Goal: Task Accomplishment & Management: Manage account settings

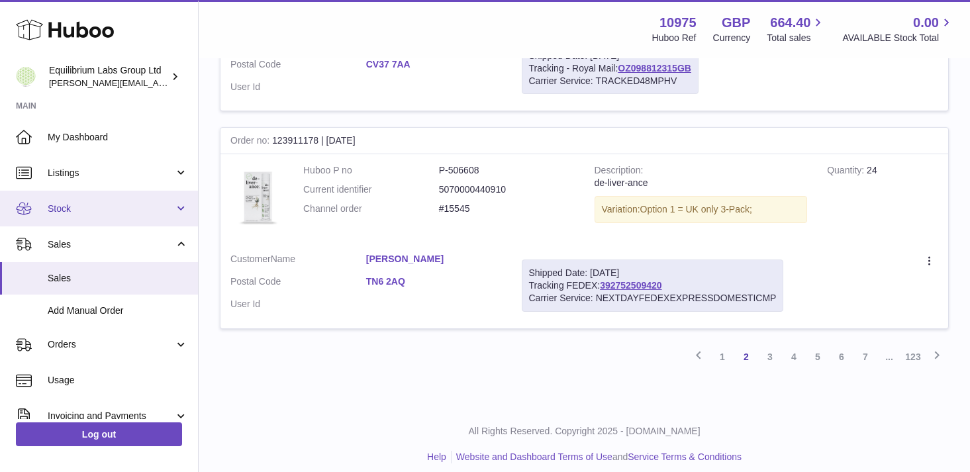
click at [162, 207] on span "Stock" at bounding box center [111, 209] width 126 height 13
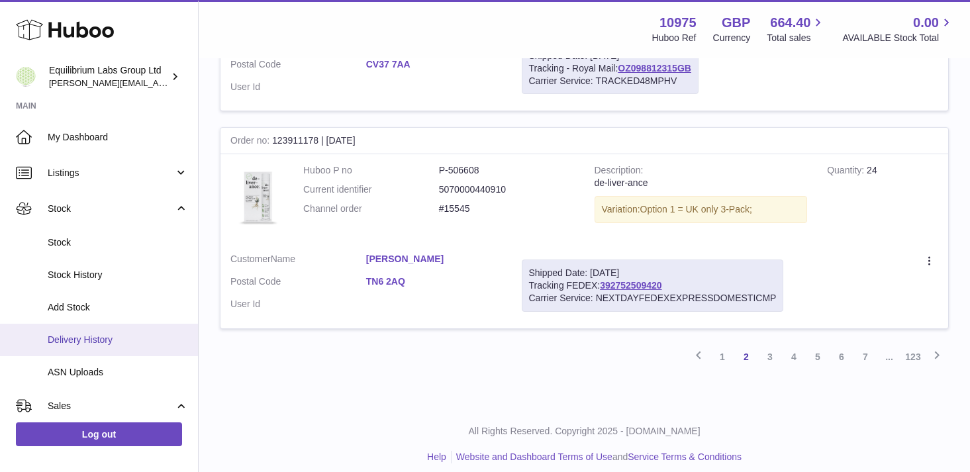
click at [125, 340] on span "Delivery History" at bounding box center [118, 340] width 140 height 13
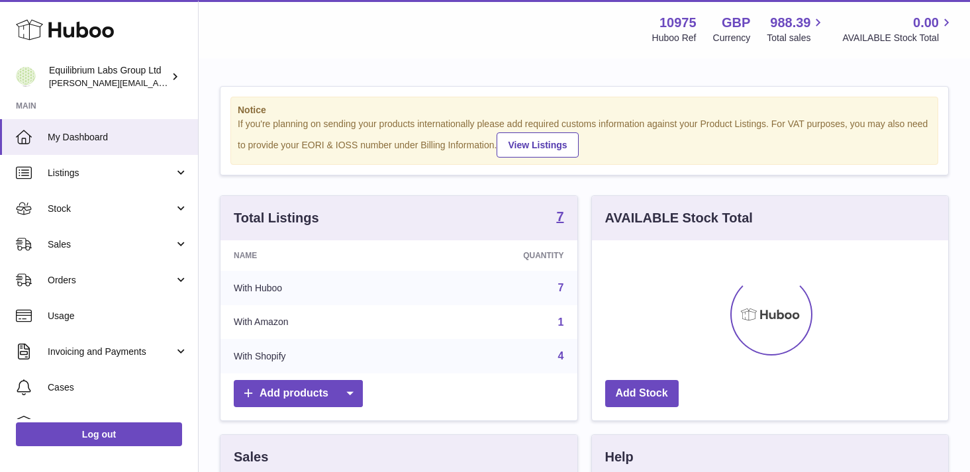
scroll to position [207, 356]
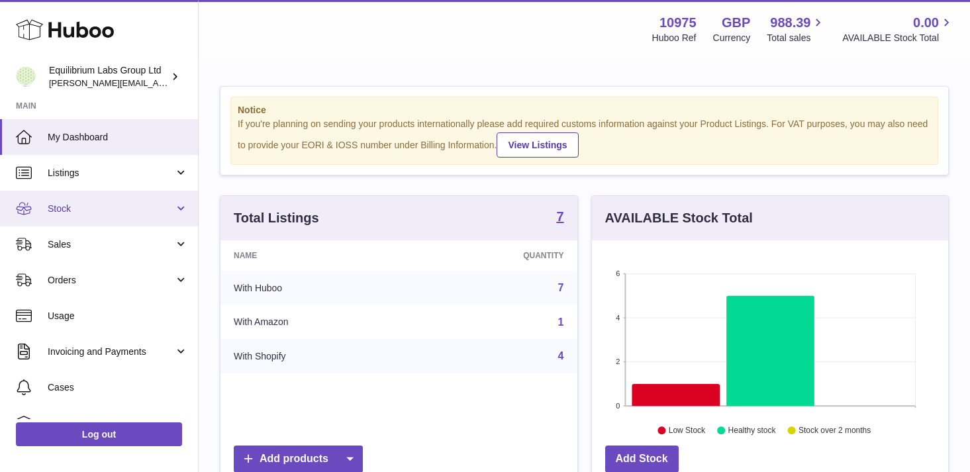
click at [165, 212] on span "Stock" at bounding box center [111, 209] width 126 height 13
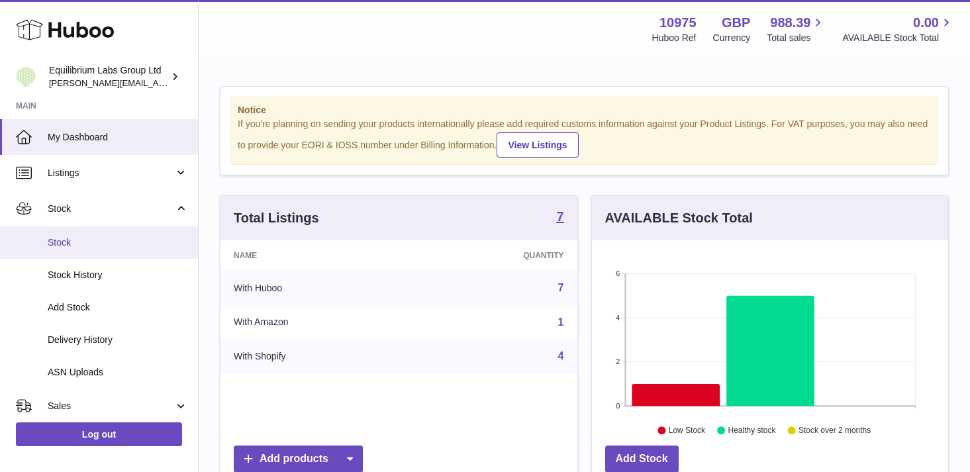
click at [152, 250] on link "Stock" at bounding box center [99, 242] width 198 height 32
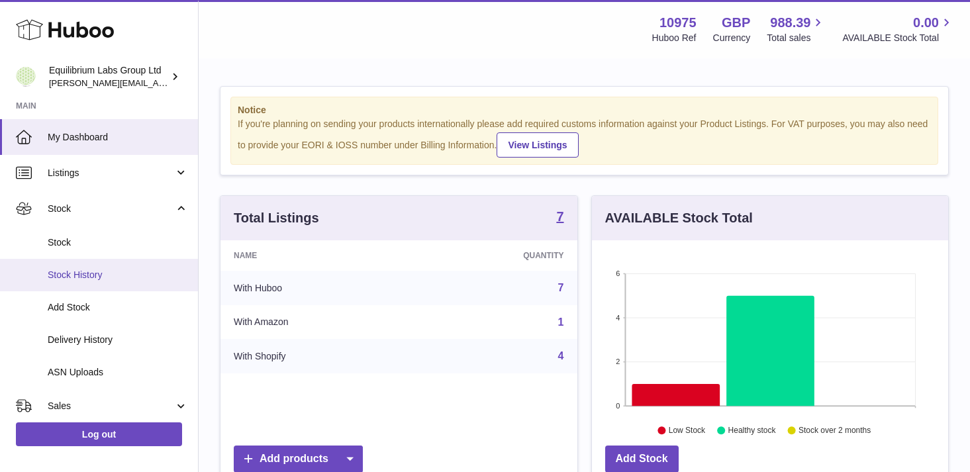
click at [147, 281] on link "Stock History" at bounding box center [99, 275] width 198 height 32
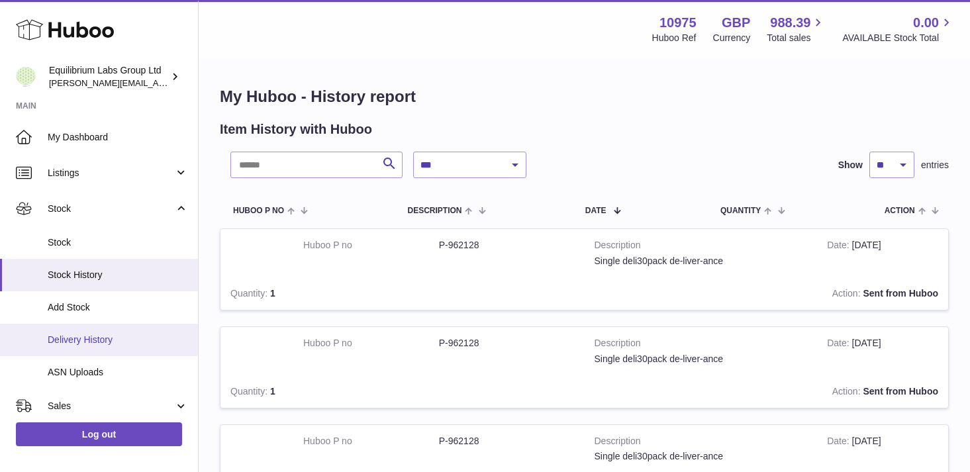
click at [135, 344] on span "Delivery History" at bounding box center [118, 340] width 140 height 13
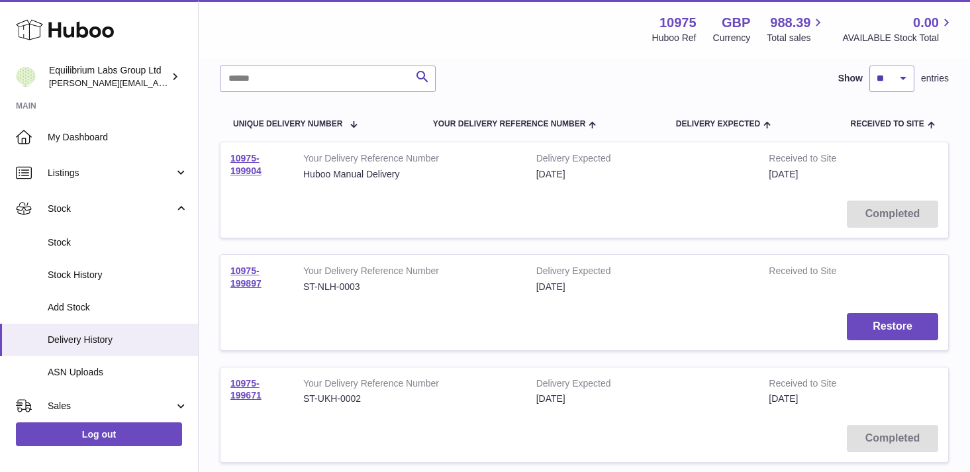
scroll to position [103, 0]
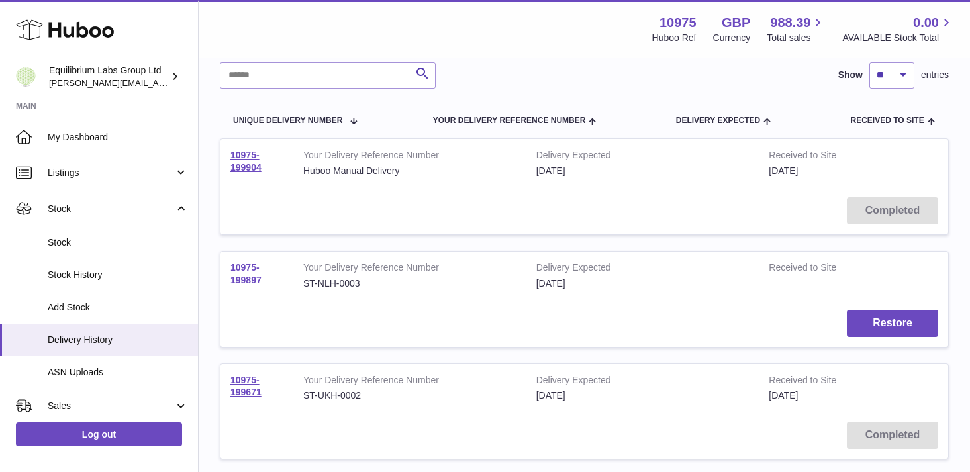
click at [245, 275] on link "10975-199897" at bounding box center [245, 273] width 31 height 23
click at [253, 167] on link "10975-199904" at bounding box center [245, 161] width 31 height 23
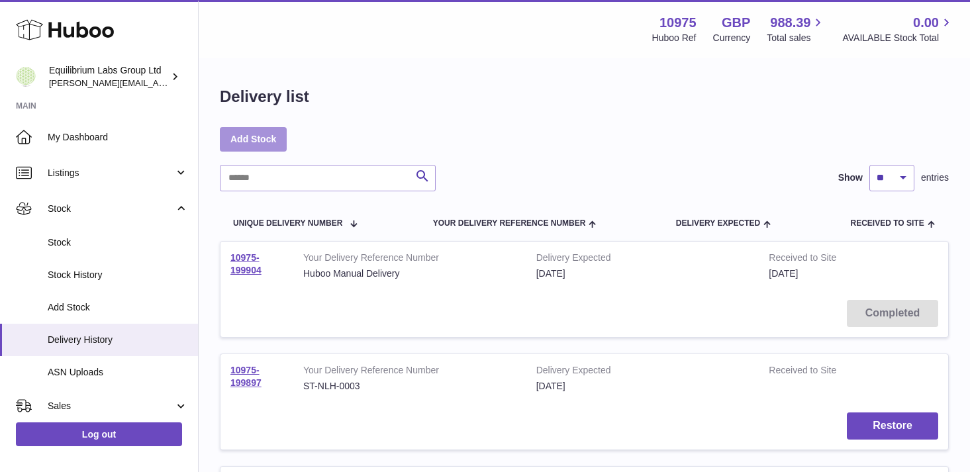
click at [263, 142] on link "Add Stock" at bounding box center [253, 139] width 67 height 24
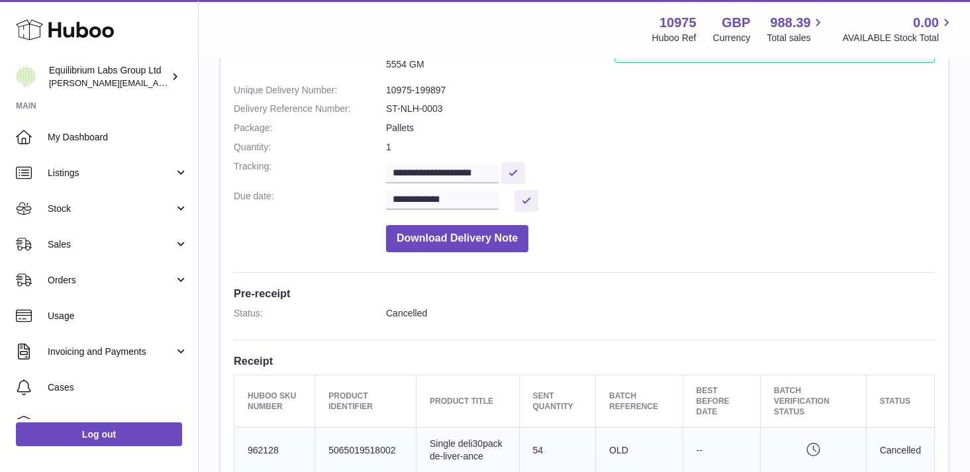
scroll to position [97, 0]
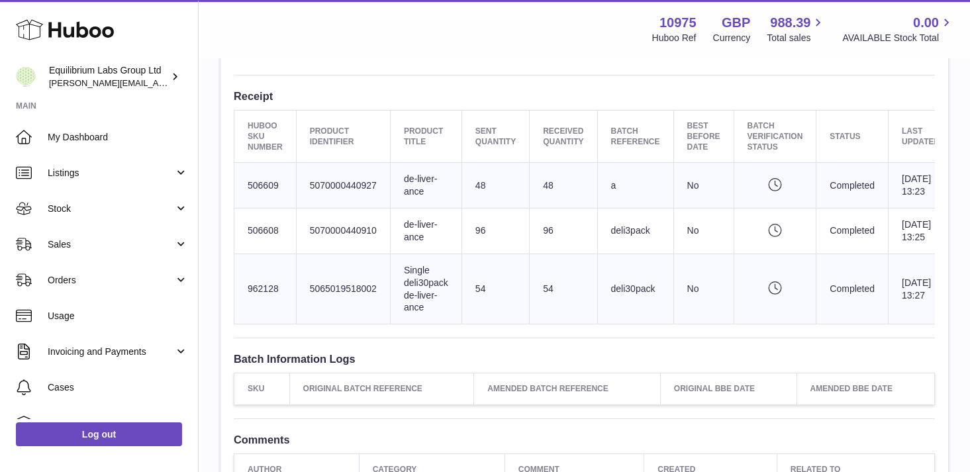
scroll to position [428, 0]
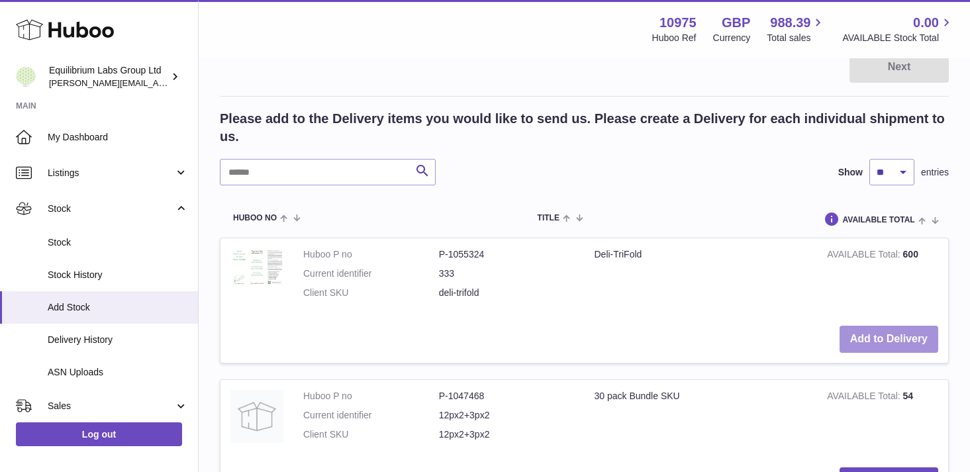
scroll to position [211, 0]
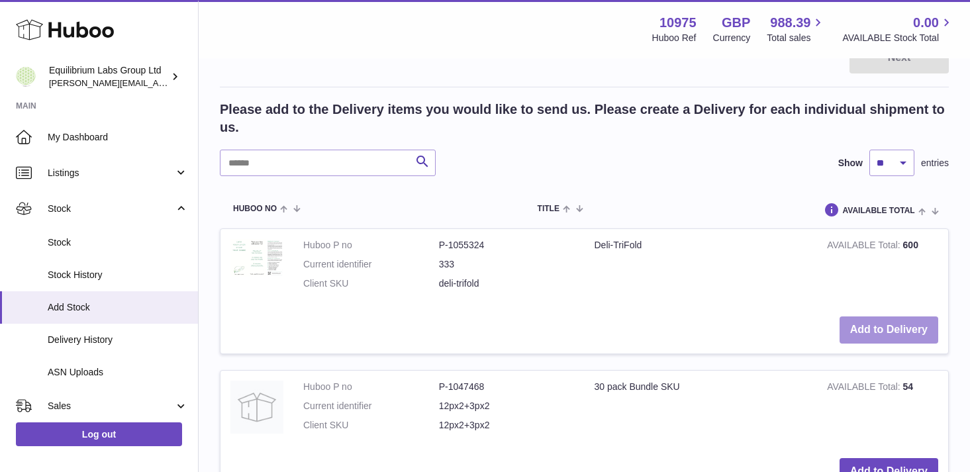
click at [908, 336] on button "Add to Delivery" at bounding box center [888, 329] width 99 height 27
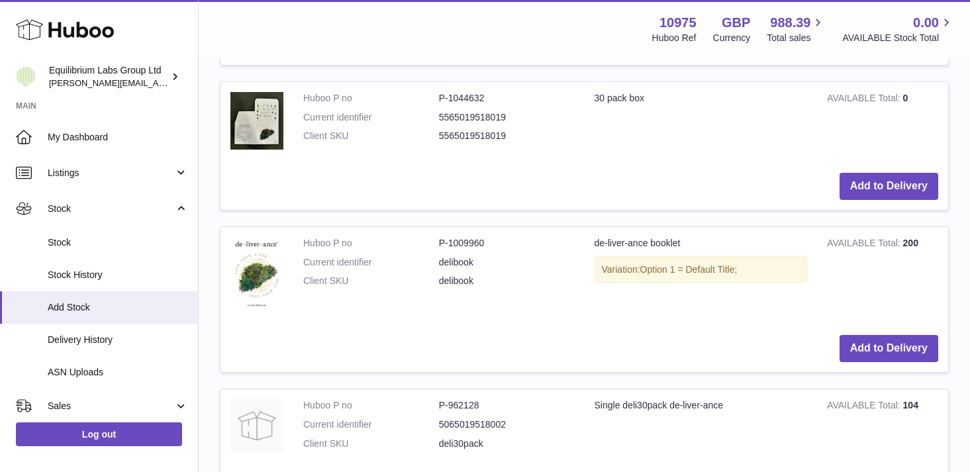
scroll to position [806, 0]
click at [867, 349] on button "Add to Delivery" at bounding box center [888, 347] width 99 height 27
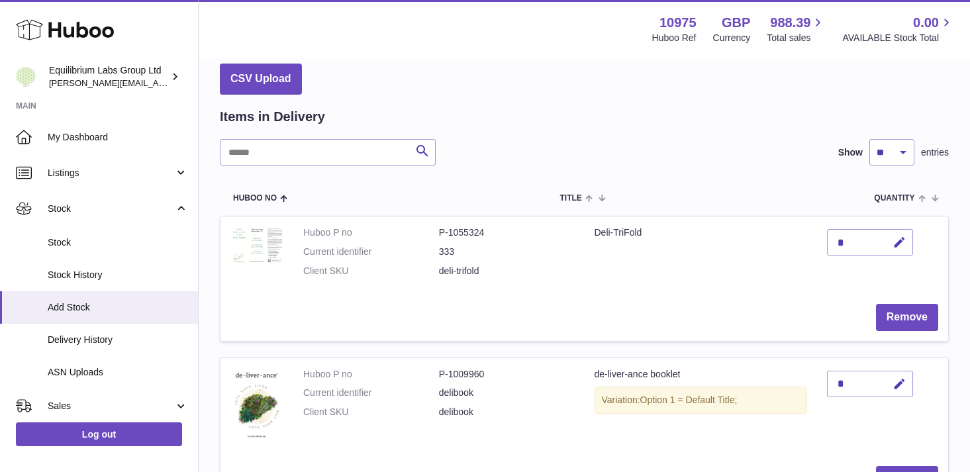
scroll to position [0, 0]
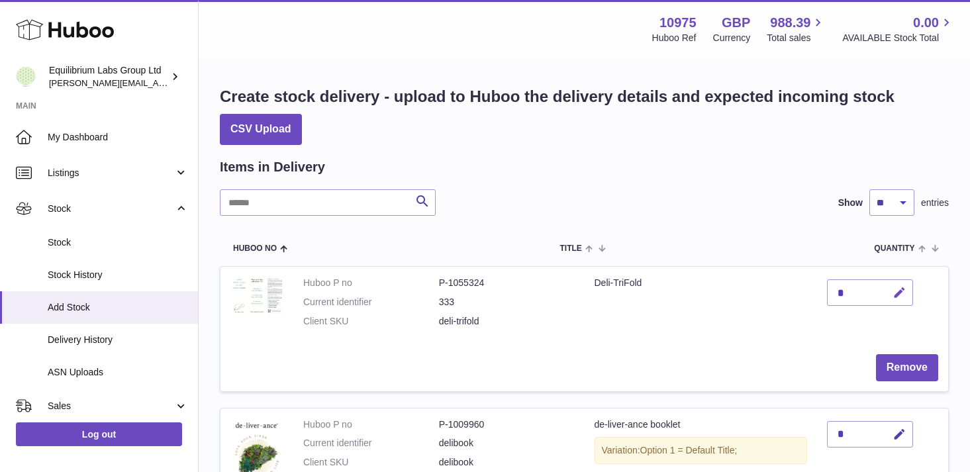
click at [894, 291] on icon "button" at bounding box center [899, 293] width 14 height 14
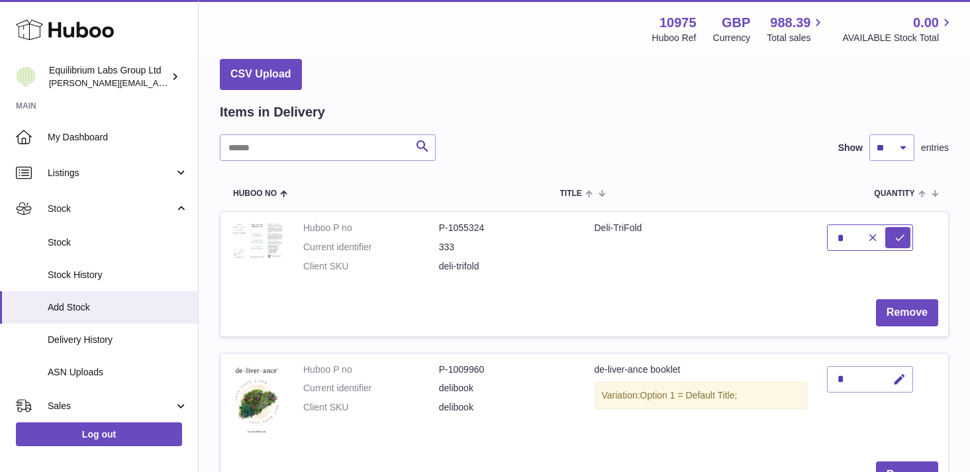
scroll to position [58, 0]
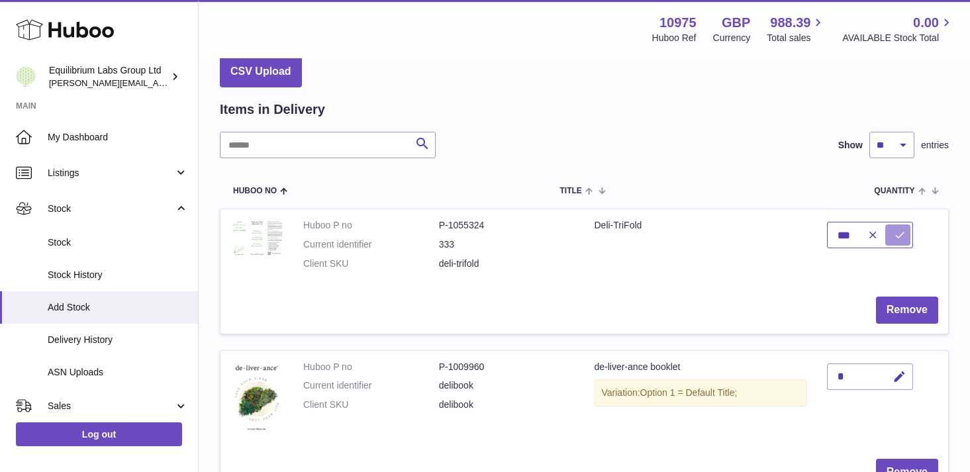
type input "***"
click at [902, 230] on icon "submit" at bounding box center [900, 235] width 12 height 12
click at [898, 372] on icon "button" at bounding box center [899, 377] width 14 height 14
type input "***"
click at [905, 379] on icon "submit" at bounding box center [900, 377] width 12 height 12
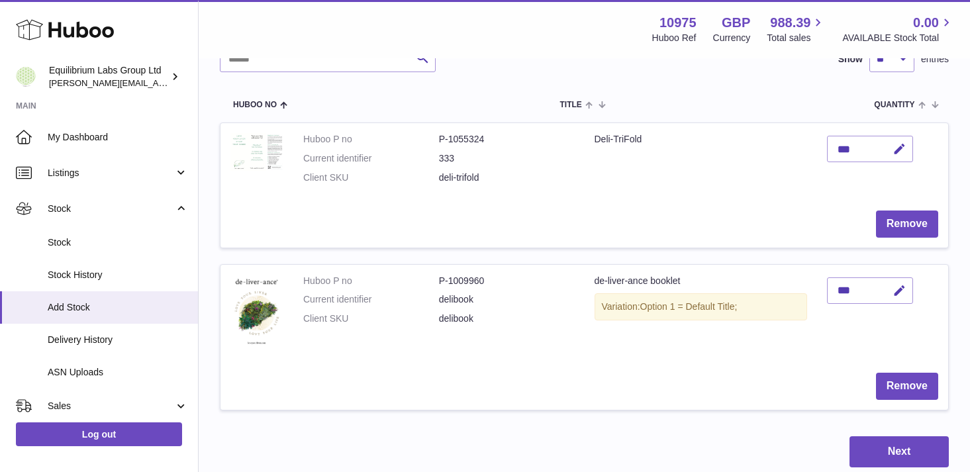
scroll to position [146, 0]
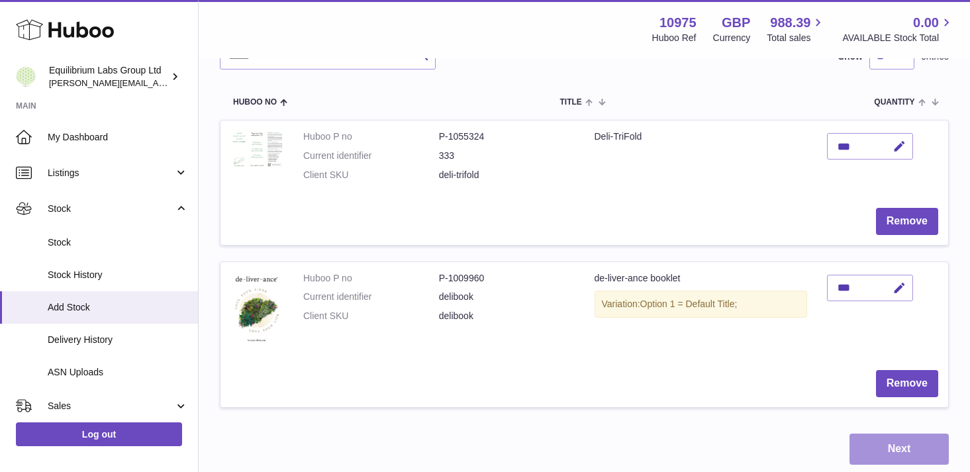
click at [893, 458] on button "Next" at bounding box center [898, 449] width 99 height 31
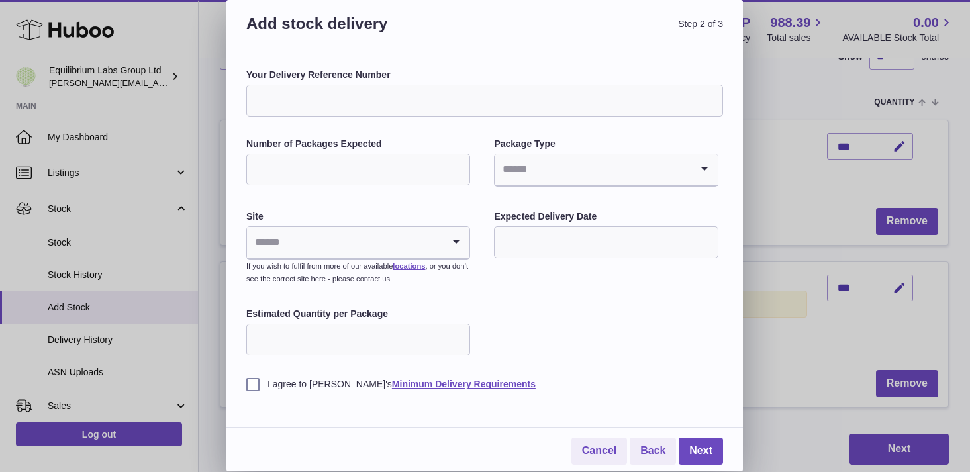
click at [338, 93] on input "Your Delivery Reference Number" at bounding box center [484, 101] width 477 height 32
paste input "**********"
type input "**********"
paste input "**********"
type input "**********"
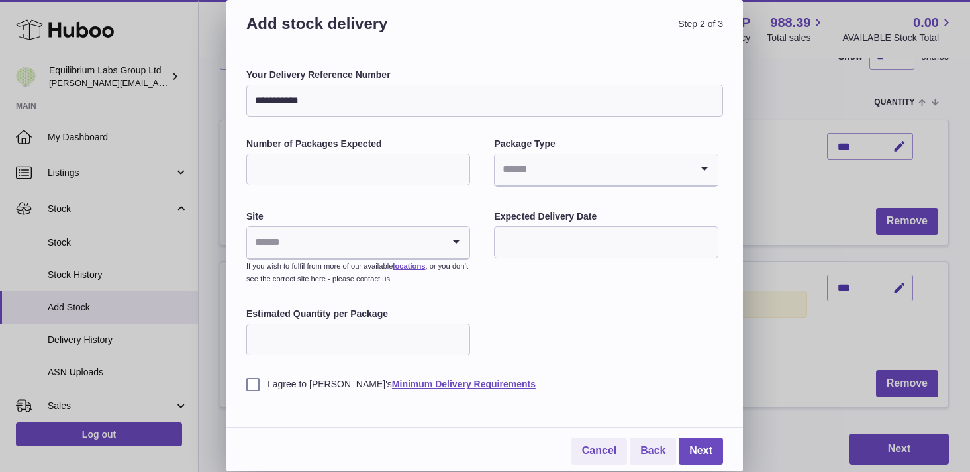
click at [310, 162] on input "Number of Packages Expected" at bounding box center [358, 170] width 224 height 32
type input "*"
click at [544, 178] on input "Search for option" at bounding box center [592, 169] width 196 height 30
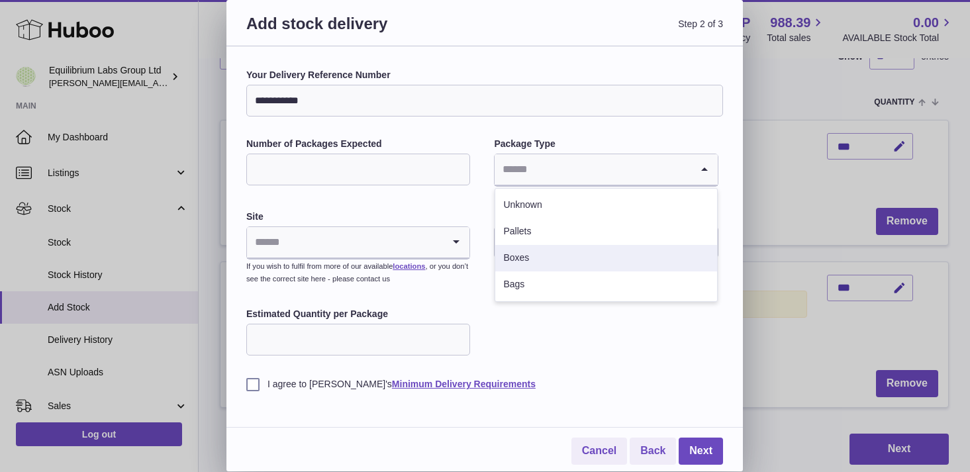
click at [539, 258] on li "Boxes" at bounding box center [605, 258] width 221 height 26
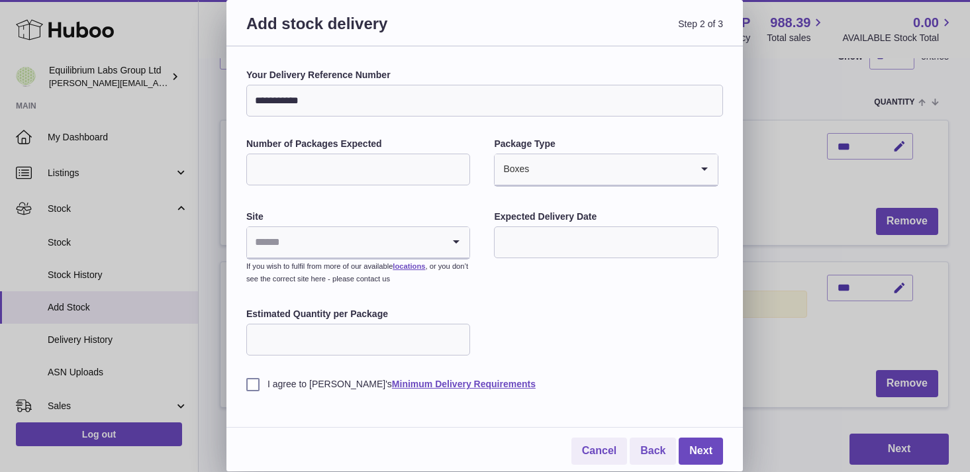
click at [437, 169] on input "*" at bounding box center [358, 170] width 224 height 32
click at [486, 205] on div "**********" at bounding box center [484, 230] width 477 height 322
click at [540, 174] on input "Search for option" at bounding box center [610, 169] width 161 height 30
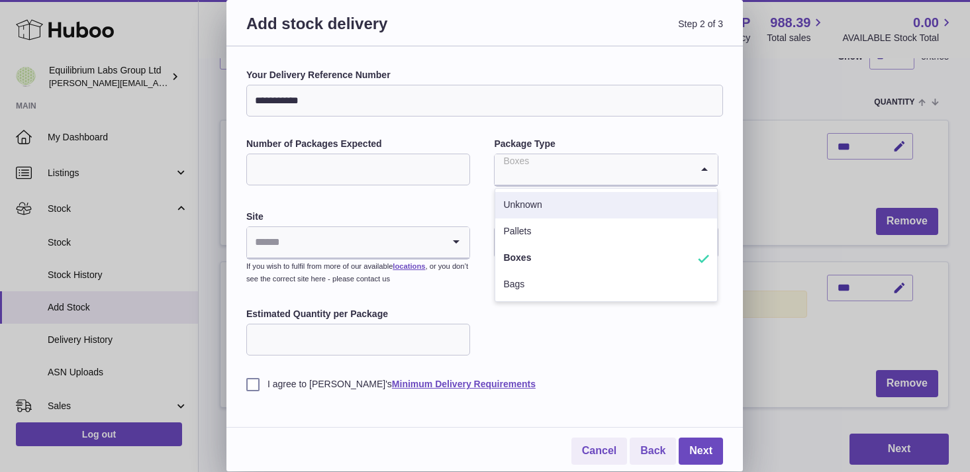
click at [455, 219] on label "Site" at bounding box center [358, 216] width 224 height 13
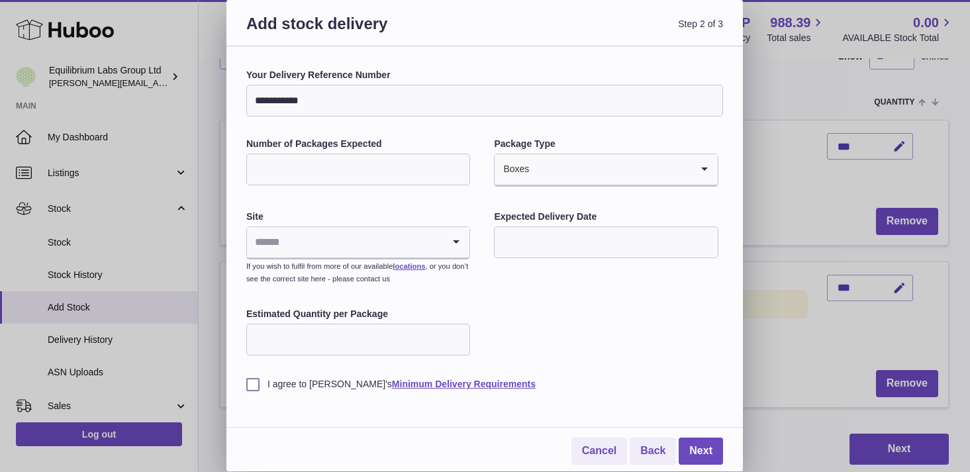
click at [417, 183] on input "Number of Packages Expected" at bounding box center [358, 170] width 224 height 32
click at [285, 202] on div "**********" at bounding box center [484, 230] width 477 height 322
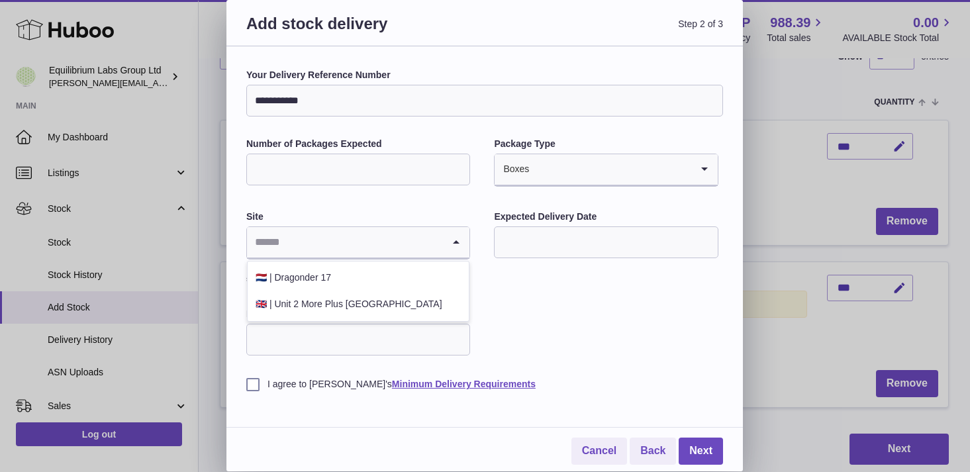
click at [306, 250] on input "Search for option" at bounding box center [345, 242] width 196 height 30
click at [316, 280] on li "🇳🇱 | Dragonder 17" at bounding box center [358, 278] width 221 height 26
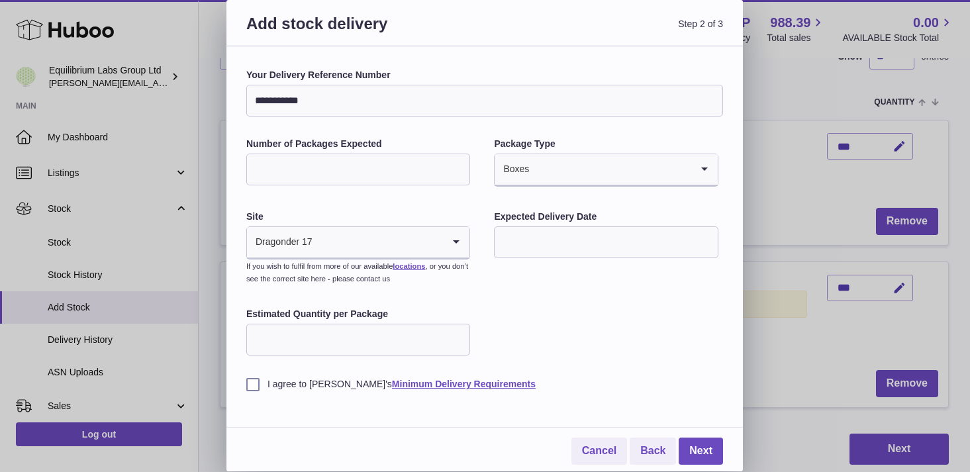
click at [533, 249] on input "text" at bounding box center [606, 242] width 224 height 32
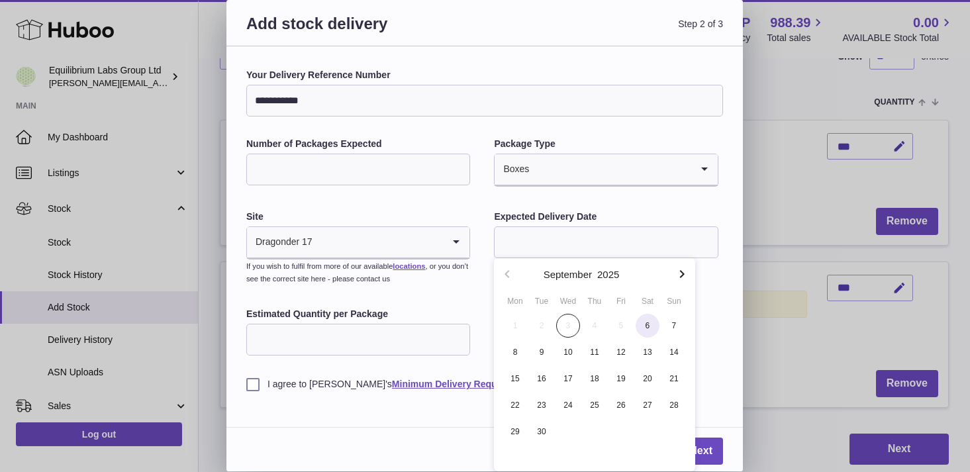
click at [644, 328] on span "6" at bounding box center [647, 326] width 24 height 24
type input "**********"
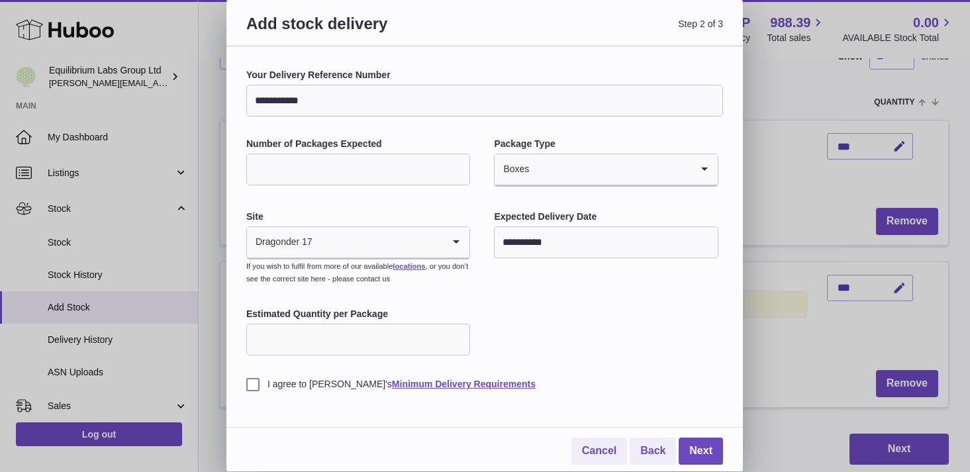
click at [360, 338] on input "Estimated Quantity per Package" at bounding box center [358, 340] width 224 height 32
click at [703, 447] on link "Next" at bounding box center [700, 451] width 44 height 27
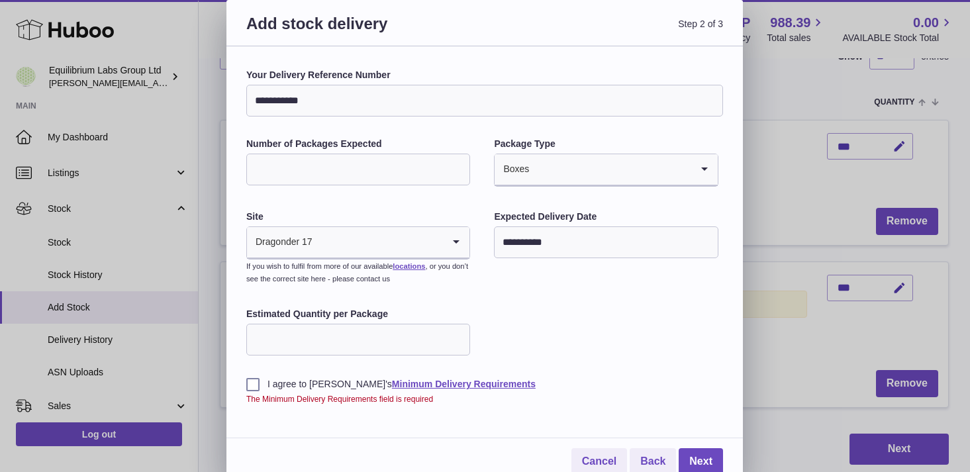
click at [253, 385] on label "I agree to Huboo's Minimum Delivery Requirements" at bounding box center [484, 384] width 477 height 13
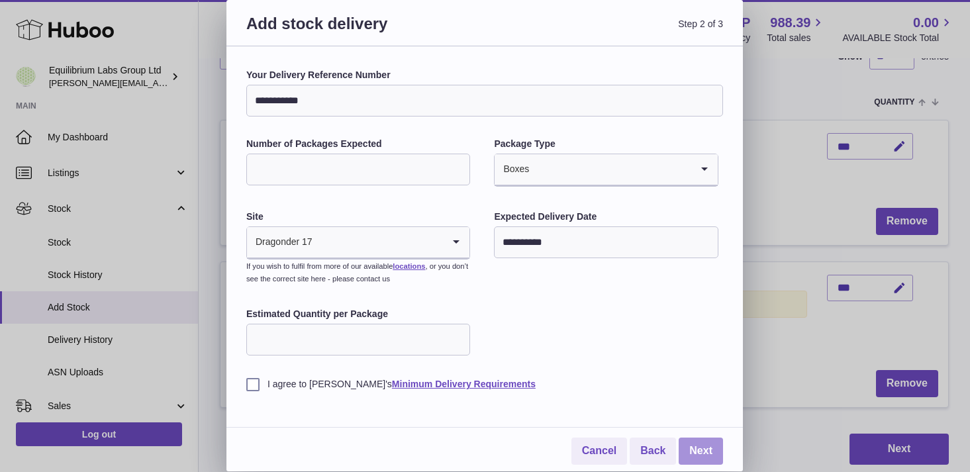
click at [708, 443] on link "Next" at bounding box center [700, 451] width 44 height 27
click at [398, 179] on input "Number of Packages Expected" at bounding box center [358, 170] width 224 height 32
type input "*"
click at [586, 322] on div "**********" at bounding box center [484, 230] width 477 height 322
click at [715, 455] on link "Next" at bounding box center [700, 451] width 44 height 27
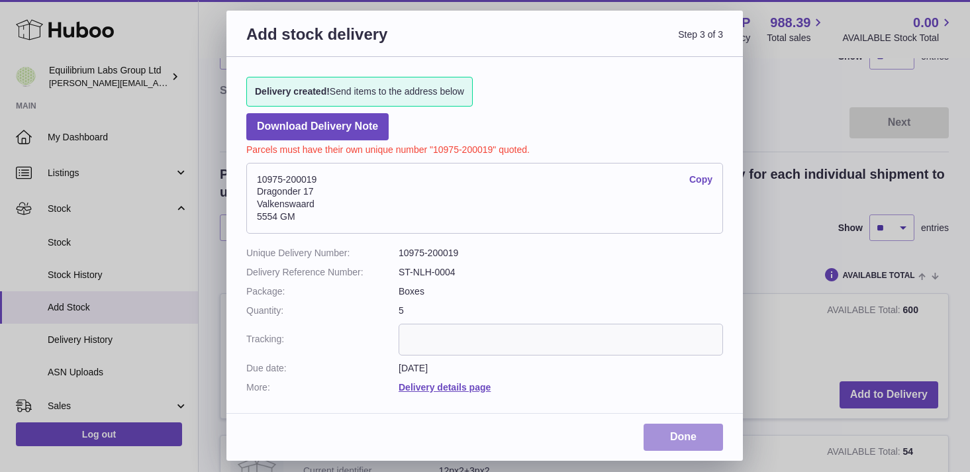
click at [690, 432] on link "Done" at bounding box center [682, 437] width 79 height 27
click at [694, 435] on link "Done" at bounding box center [682, 437] width 79 height 27
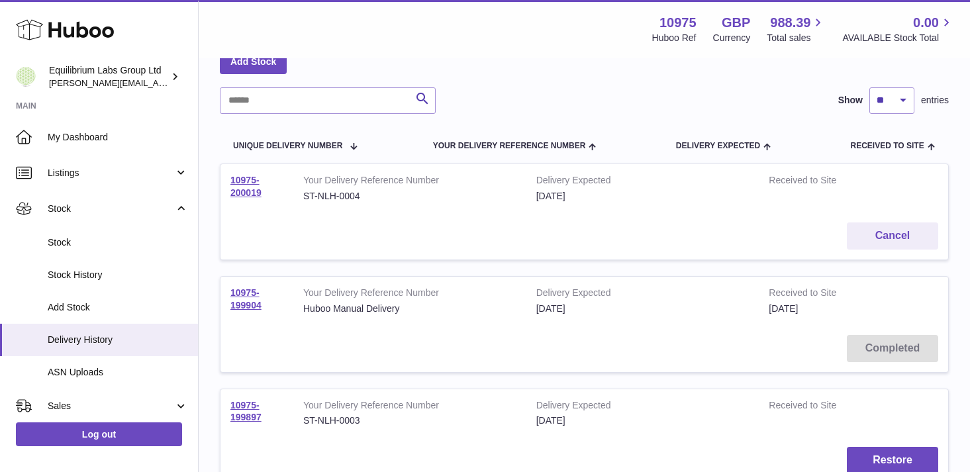
scroll to position [79, 0]
click at [238, 188] on link "10975-200019" at bounding box center [245, 184] width 31 height 23
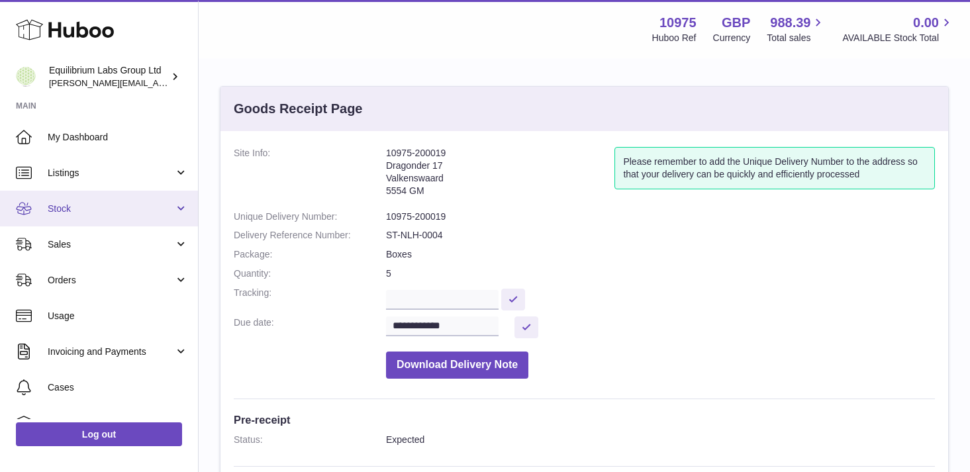
click at [171, 203] on link "Stock" at bounding box center [99, 209] width 198 height 36
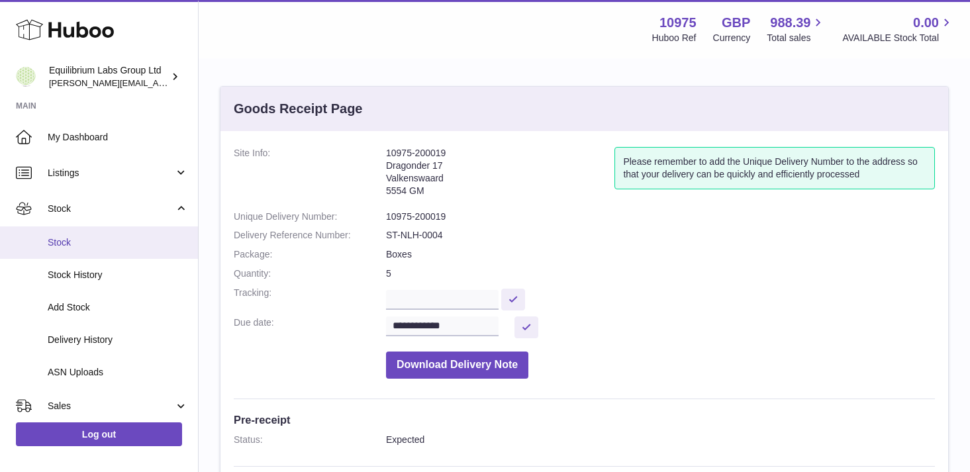
click at [153, 244] on span "Stock" at bounding box center [118, 242] width 140 height 13
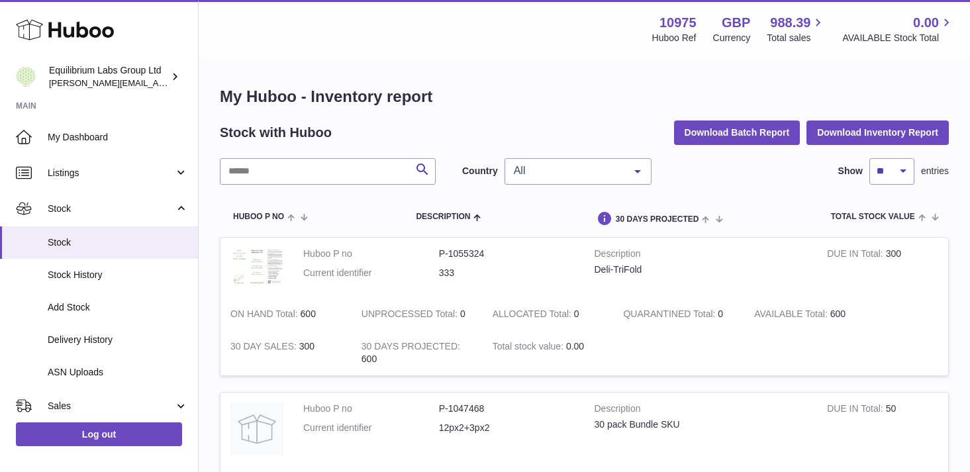
click at [582, 181] on div "All" at bounding box center [577, 171] width 147 height 26
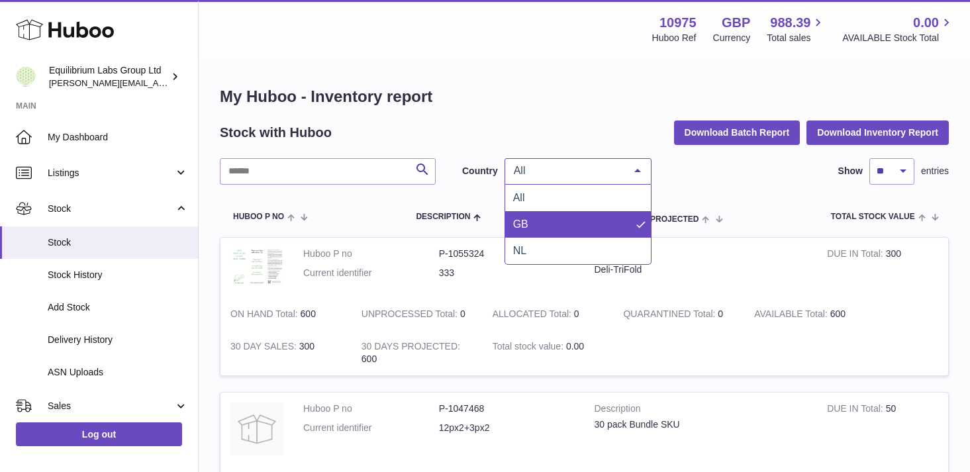
click at [555, 228] on span "GB" at bounding box center [578, 224] width 146 height 26
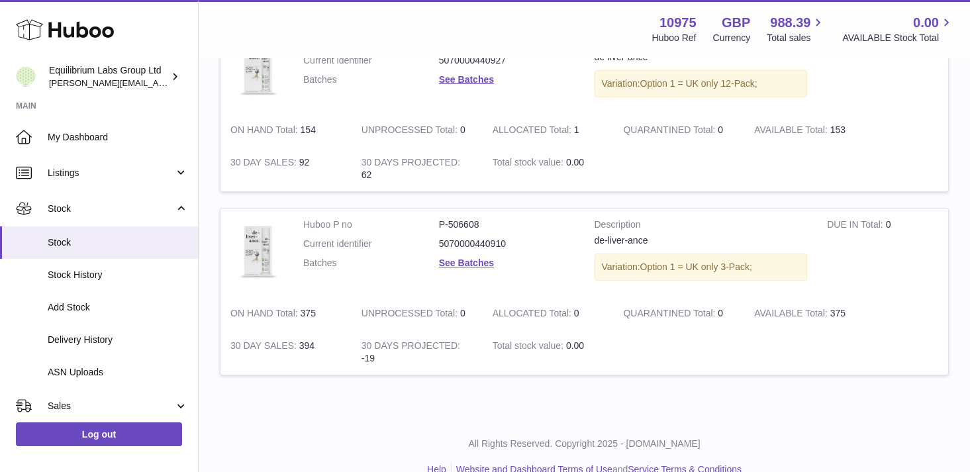
scroll to position [1056, 0]
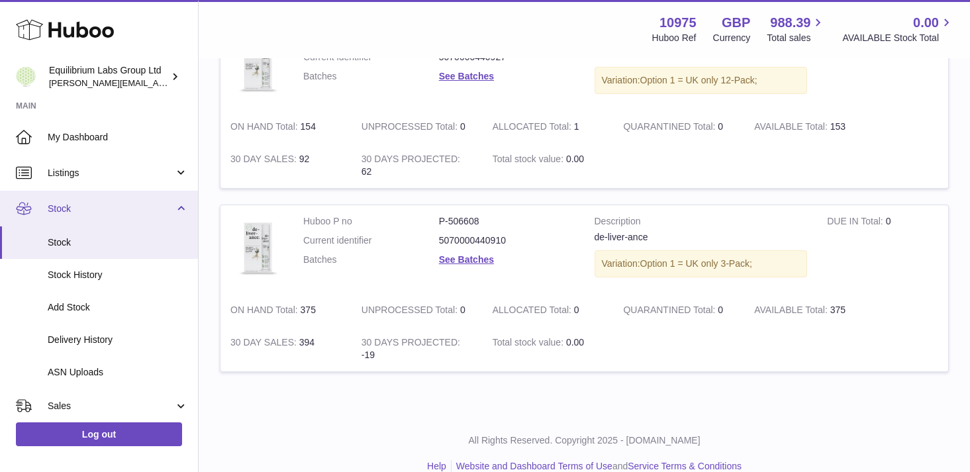
click at [165, 214] on link "Stock" at bounding box center [99, 209] width 198 height 36
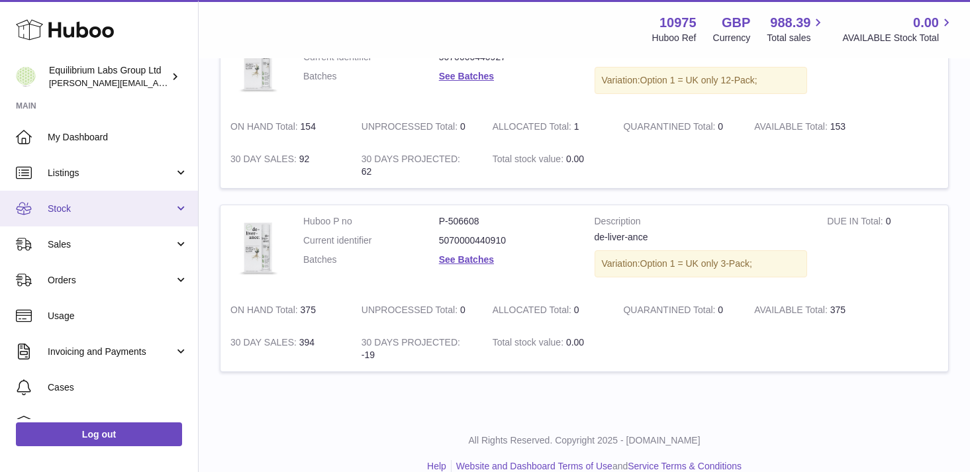
click at [176, 212] on link "Stock" at bounding box center [99, 209] width 198 height 36
